Goal: Check status: Check status

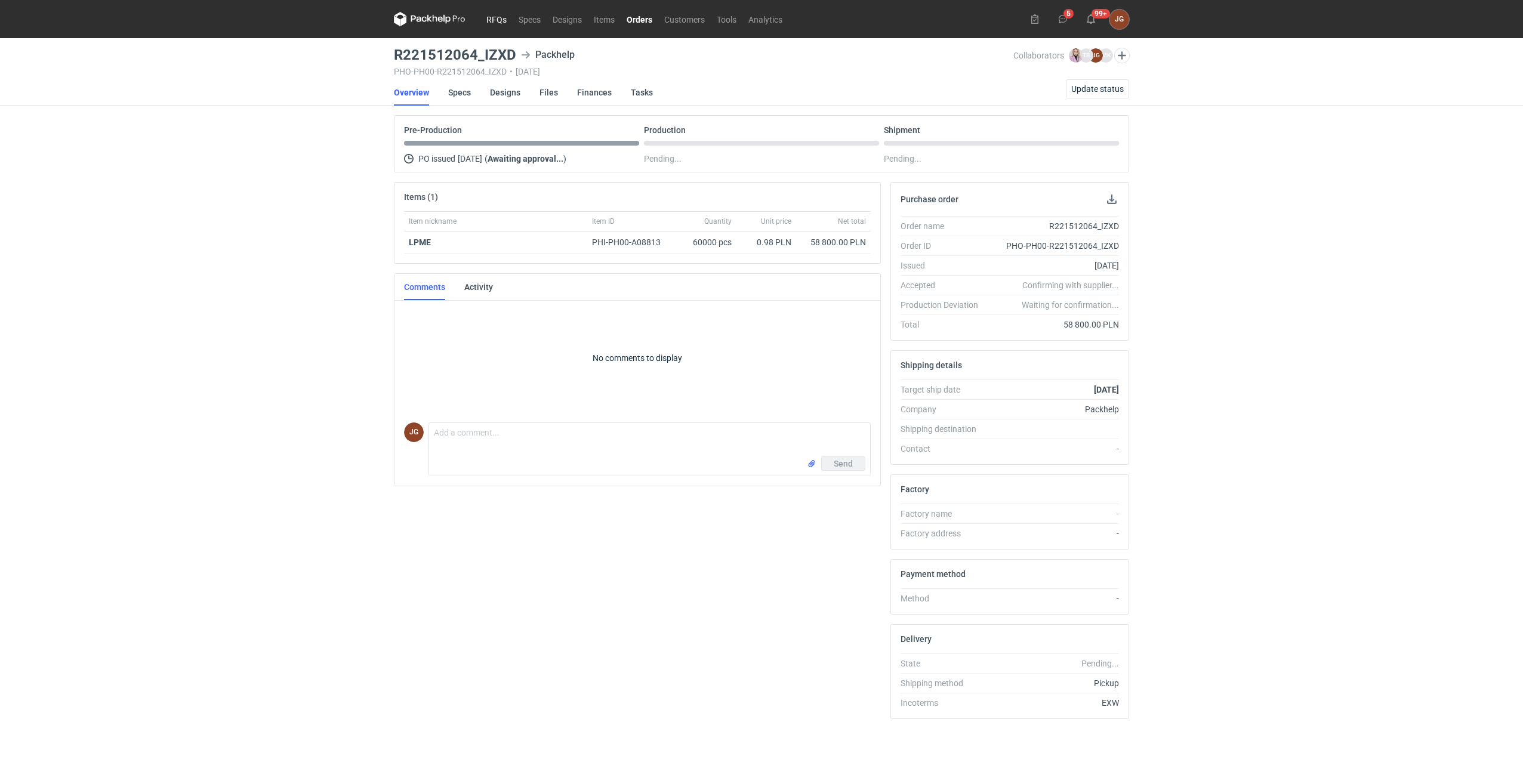
click at [501, 20] on link "RFQs" at bounding box center [496, 19] width 32 height 14
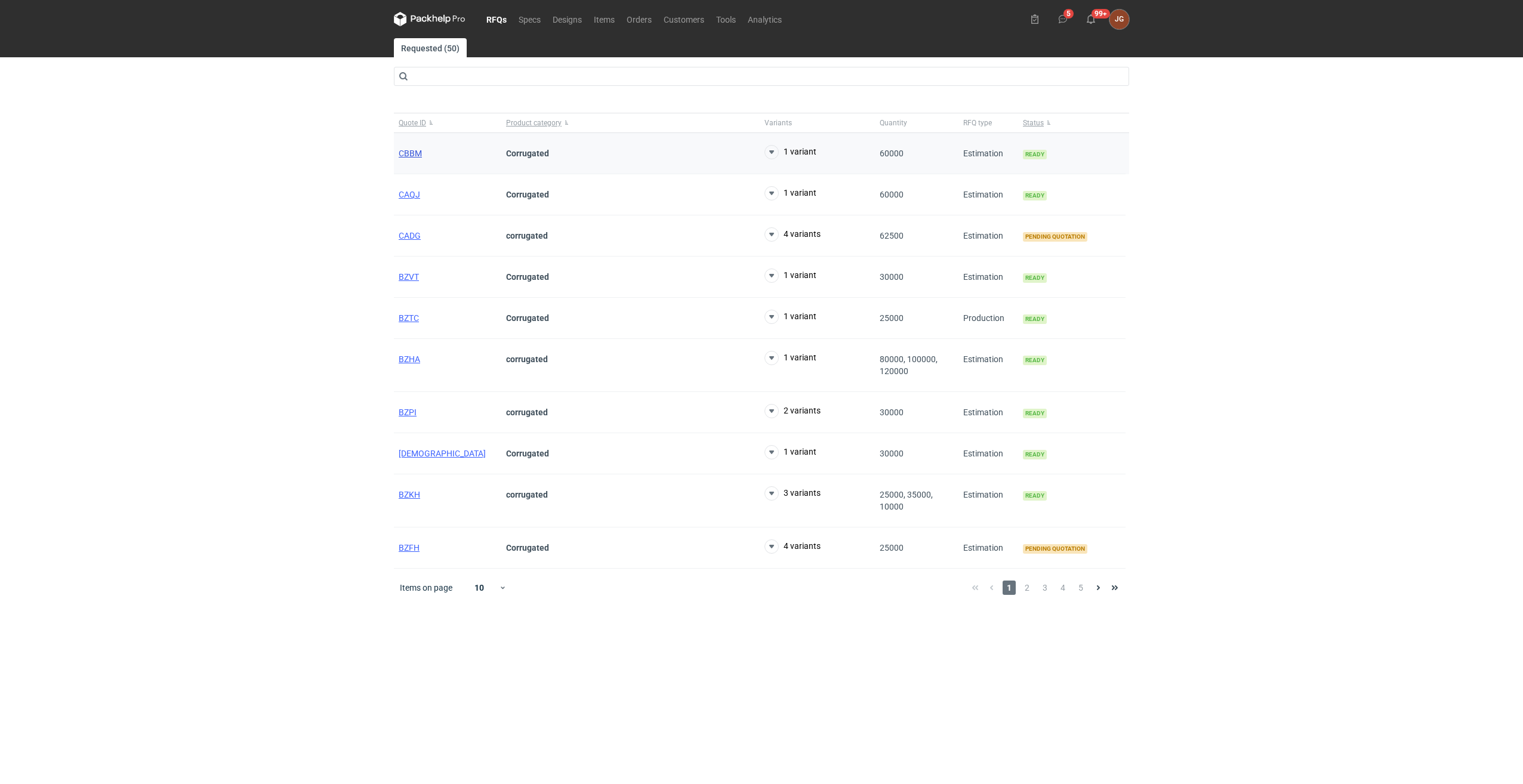
click at [415, 151] on span "CBBM" at bounding box center [410, 153] width 23 height 10
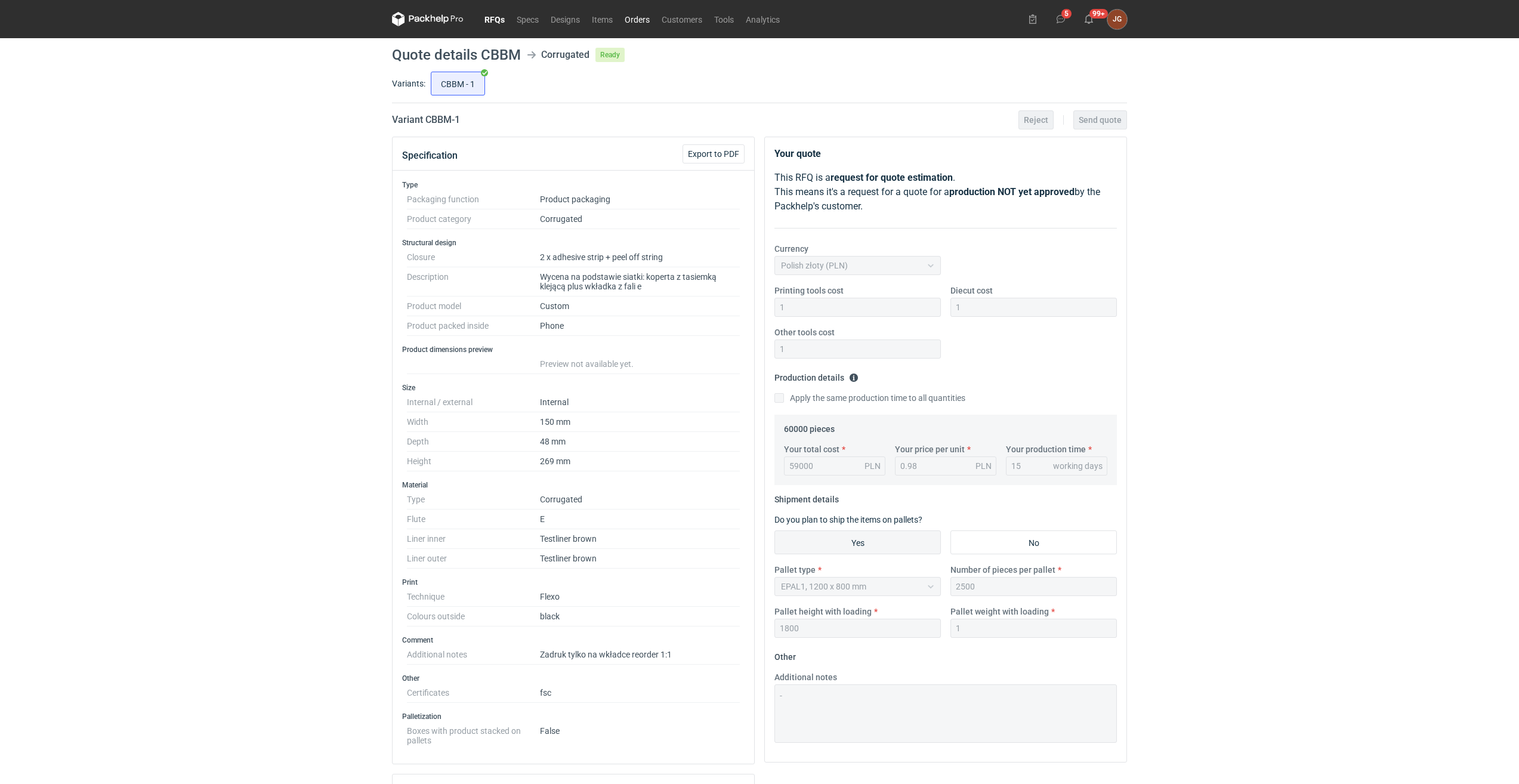
click at [630, 15] on link "Orders" at bounding box center [637, 19] width 37 height 14
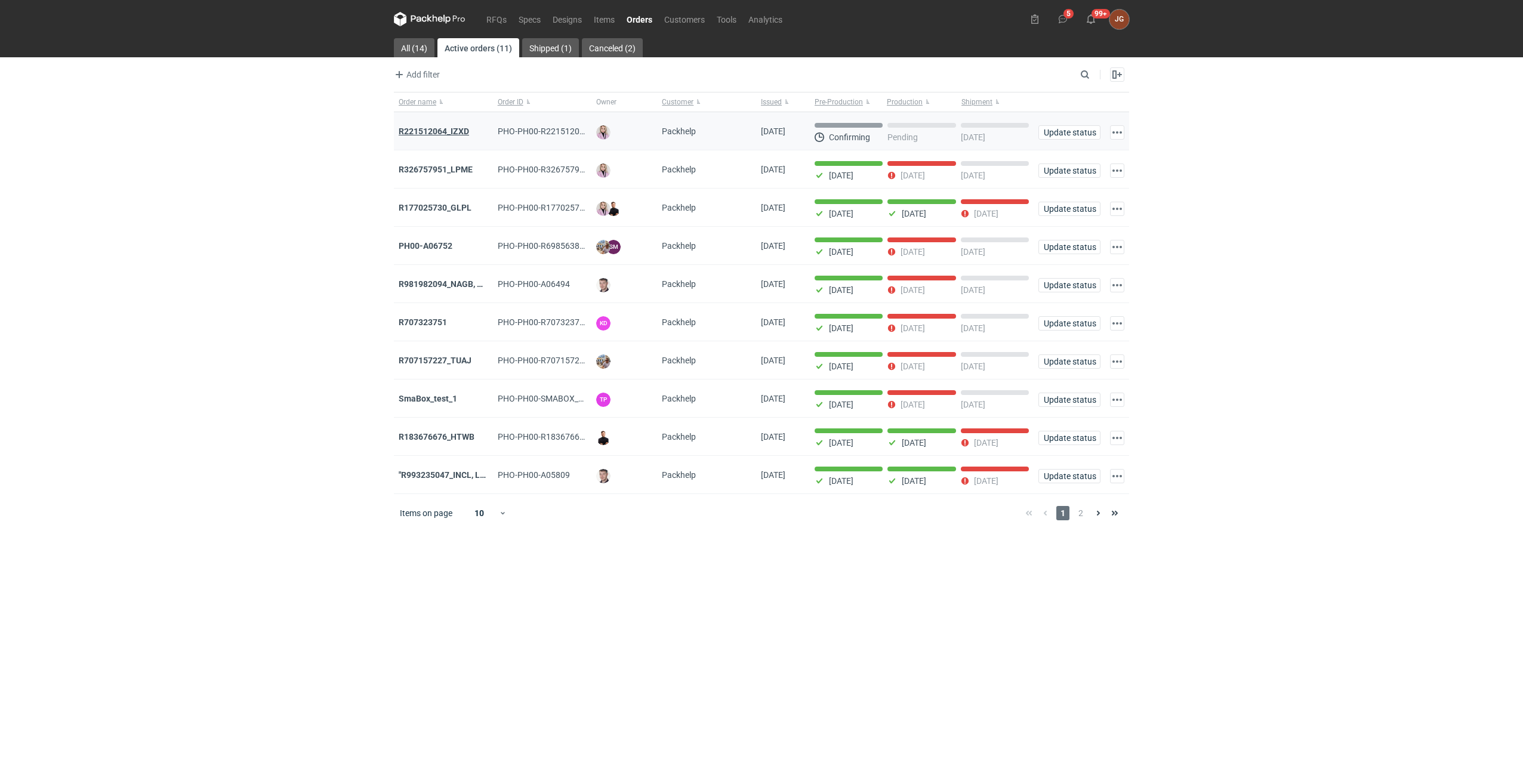
click at [420, 128] on strong "R221512064_IZXD" at bounding box center [434, 131] width 71 height 10
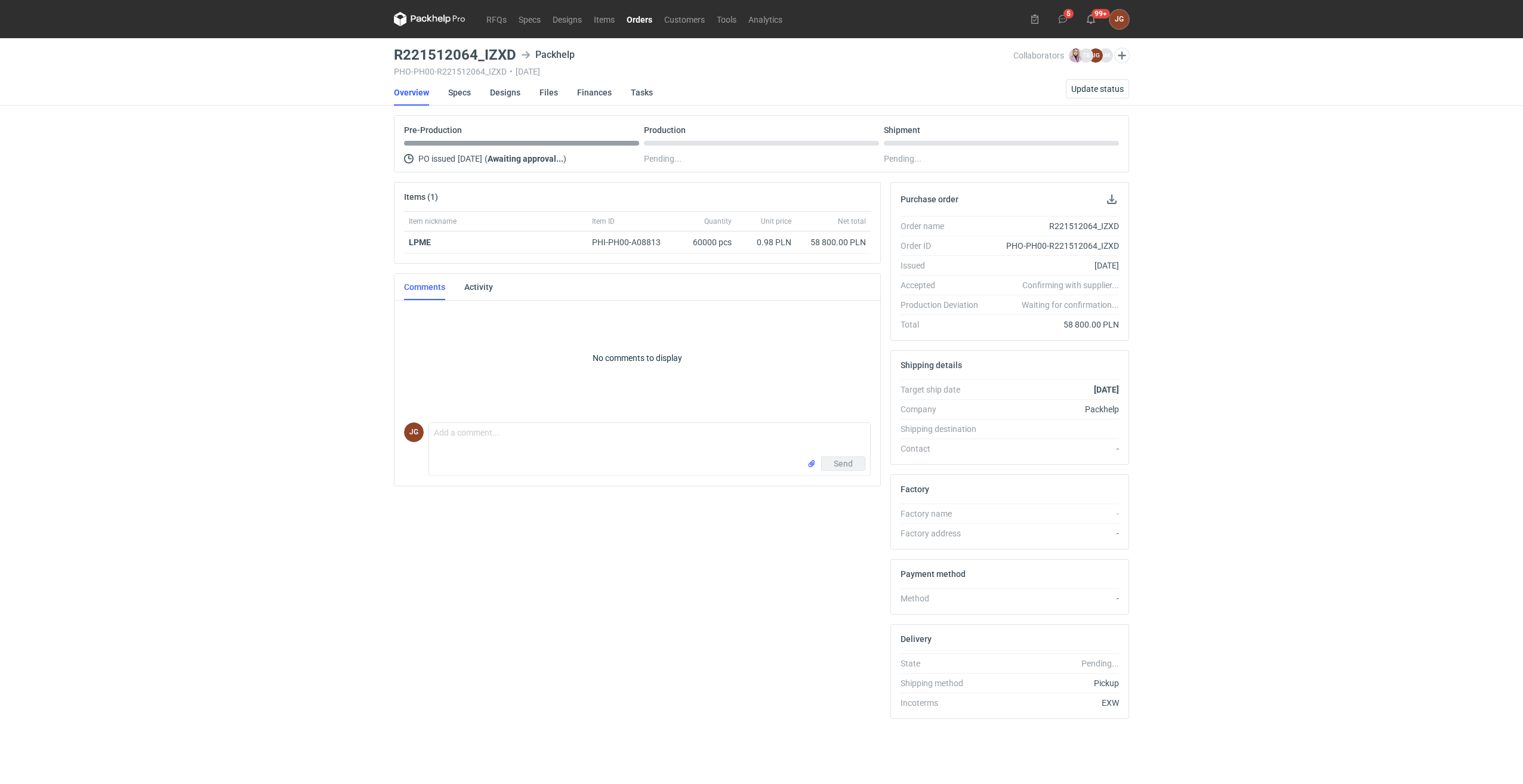
drag, startPoint x: 599, startPoint y: 62, endPoint x: 592, endPoint y: 59, distance: 7.6
click at [592, 59] on div "R221512064_IZXD Packhelp" at bounding box center [703, 55] width 619 height 14
drag, startPoint x: 592, startPoint y: 59, endPoint x: 394, endPoint y: 51, distance: 198.2
click at [394, 51] on h3 "R221512064_IZXD" at bounding box center [455, 55] width 123 height 14
copy h3 "R221512064_IZXD"
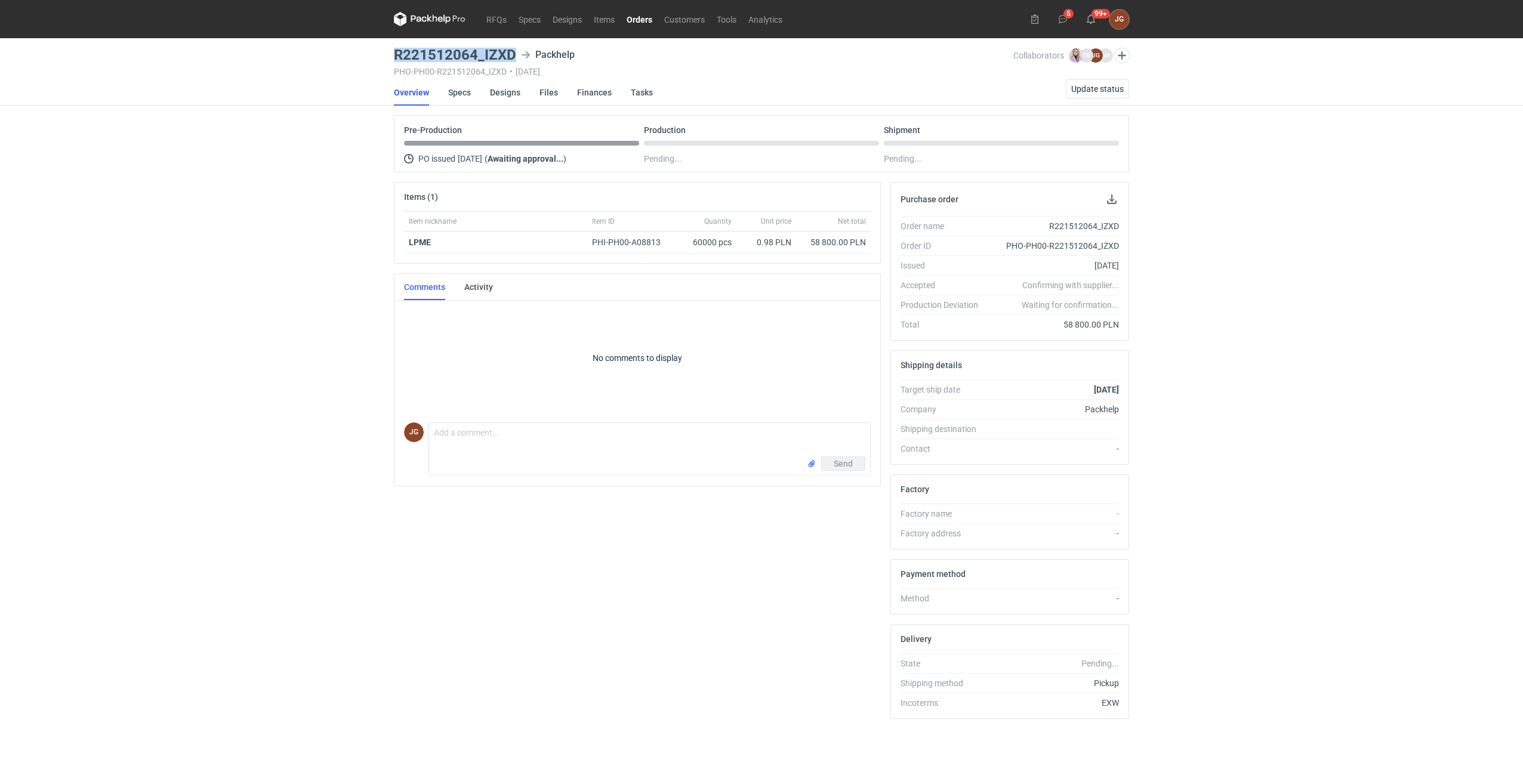
click at [650, 533] on div "Items (1) Item nickname Item ID Quantity Unit price Net total LPME PHI-PH00-A08…" at bounding box center [637, 456] width 497 height 547
